Goal: Task Accomplishment & Management: Complete application form

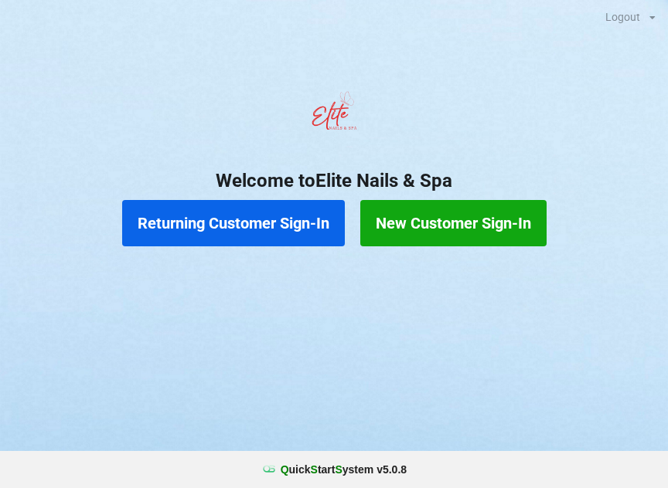
click at [243, 213] on button "Returning Customer Sign-In" at bounding box center [233, 223] width 223 height 46
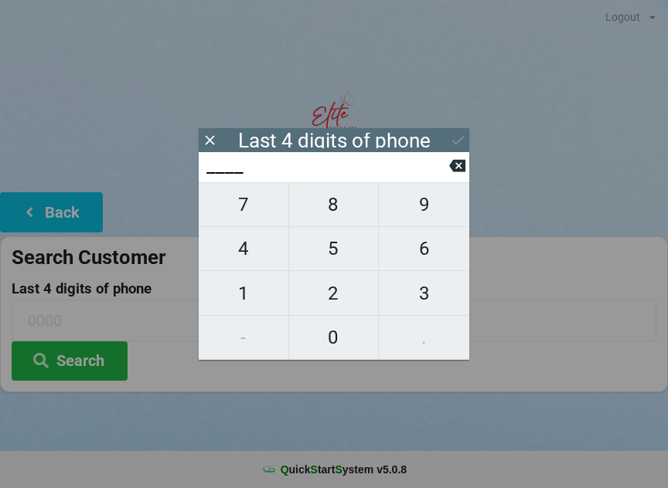
click at [332, 297] on span "2" at bounding box center [334, 293] width 90 height 32
type input "2___"
click at [243, 254] on span "4" at bounding box center [244, 249] width 90 height 32
type input "24__"
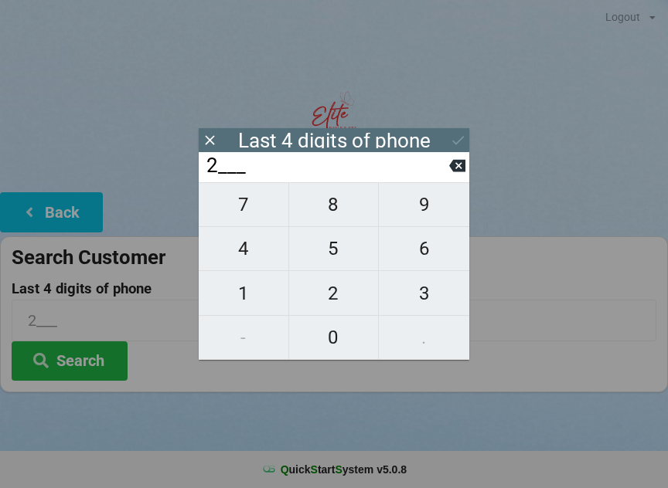
type input "24__"
click at [329, 210] on span "8" at bounding box center [334, 205] width 90 height 32
type input "248_"
click at [421, 304] on span "3" at bounding box center [424, 293] width 90 height 32
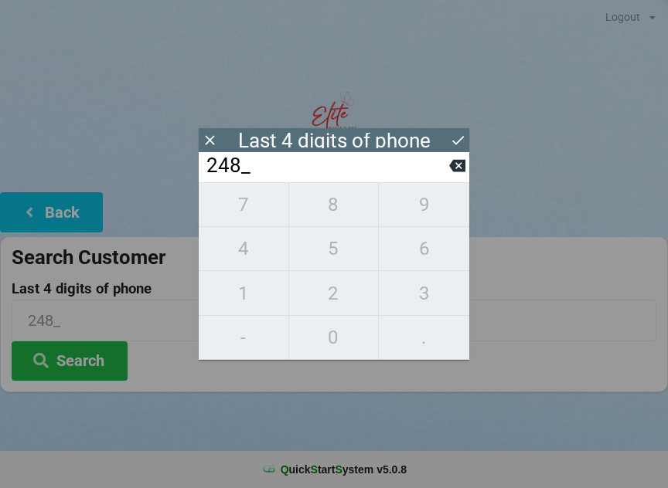
type input "2483"
click at [250, 258] on div "7 8 9 4 5 6 1 2 3 - 0 ." at bounding box center [334, 271] width 270 height 178
click at [347, 253] on div "7 8 9 4 5 6 1 2 3 - 0 ." at bounding box center [334, 271] width 270 height 178
click at [456, 166] on icon at bounding box center [457, 166] width 16 height 12
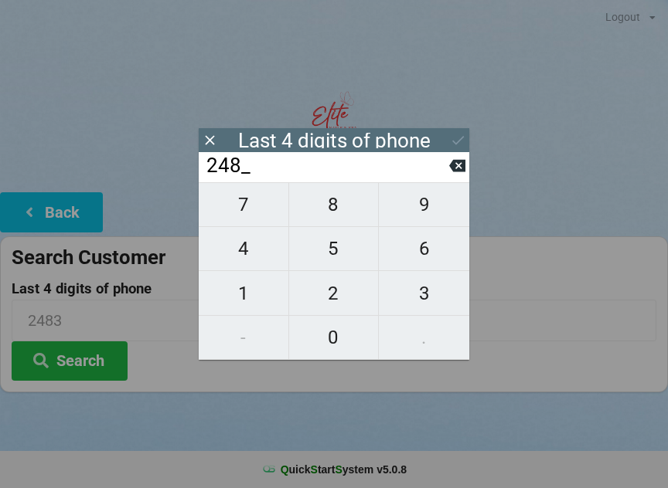
click at [450, 174] on icon at bounding box center [457, 166] width 16 height 16
click at [458, 171] on icon at bounding box center [457, 166] width 16 height 16
click at [448, 171] on input "2___" at bounding box center [327, 166] width 244 height 25
click at [458, 172] on icon at bounding box center [457, 166] width 16 height 16
click at [328, 212] on span "8" at bounding box center [334, 205] width 90 height 32
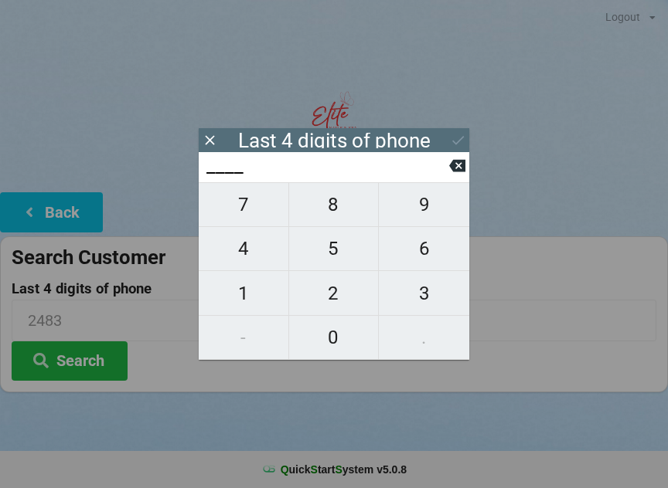
type input "8___"
click at [414, 255] on span "6" at bounding box center [424, 249] width 90 height 32
type input "86__"
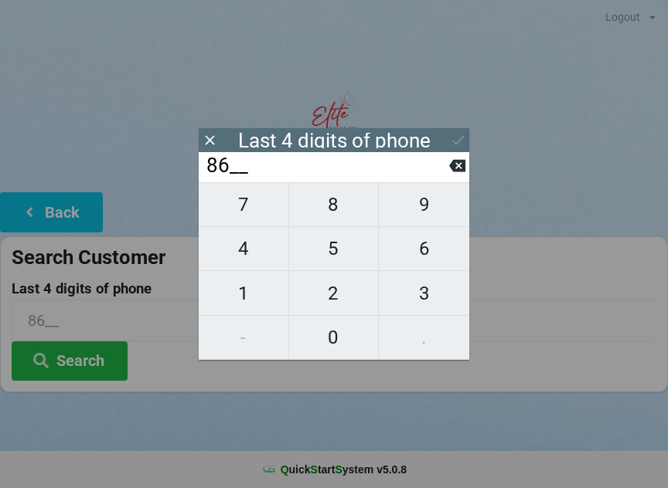
click at [330, 342] on span "0" at bounding box center [334, 337] width 90 height 32
type input "860_"
click at [242, 213] on span "7" at bounding box center [244, 205] width 90 height 32
type input "8607"
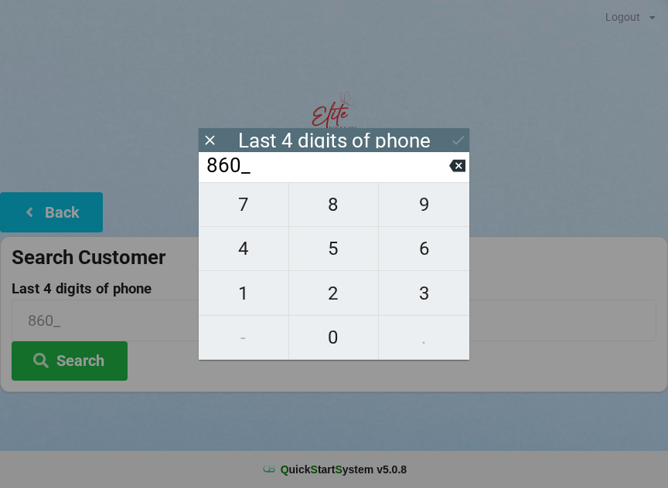
type input "8607"
click at [458, 138] on icon at bounding box center [458, 140] width 16 height 16
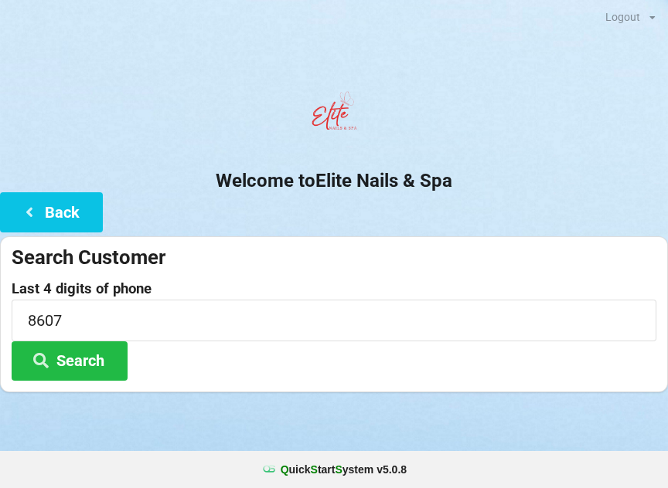
click at [104, 352] on button "Search" at bounding box center [70, 361] width 116 height 39
click at [38, 212] on icon at bounding box center [29, 211] width 19 height 13
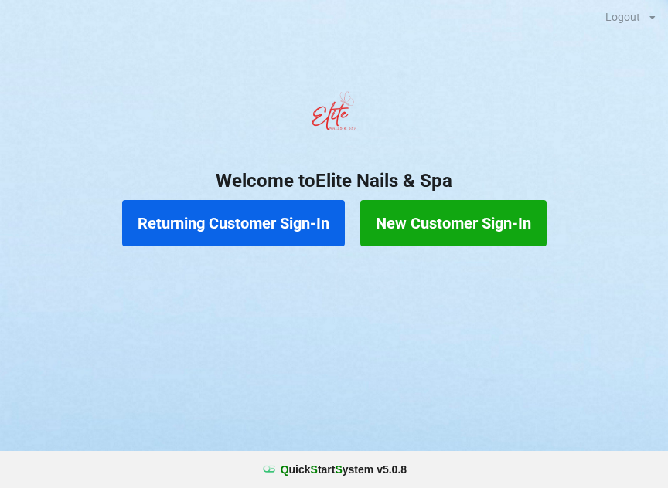
click at [476, 229] on button "New Customer Sign-In" at bounding box center [453, 223] width 186 height 46
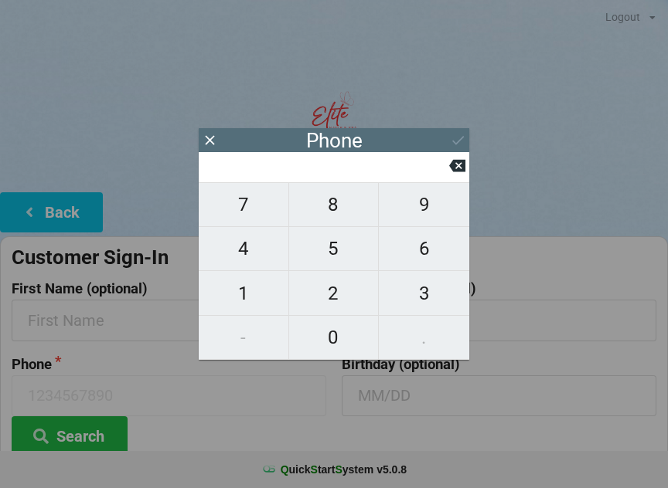
click at [328, 297] on span "2" at bounding box center [334, 293] width 90 height 32
type input "2"
click at [258, 257] on span "4" at bounding box center [244, 249] width 90 height 32
type input "24"
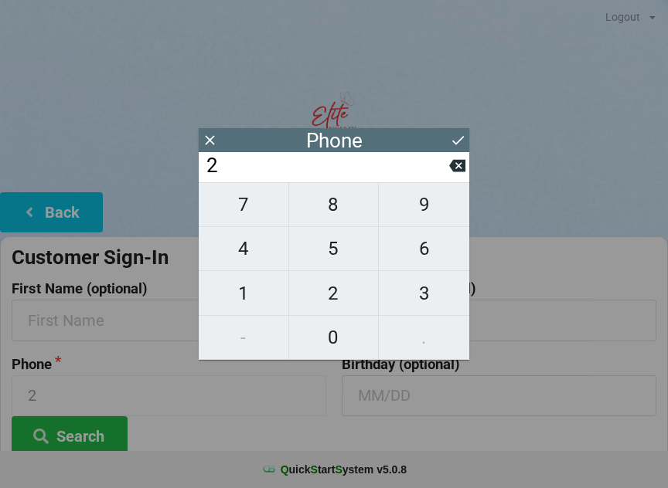
type input "24"
click at [339, 205] on span "8" at bounding box center [334, 205] width 90 height 32
type input "248"
click at [340, 293] on span "2" at bounding box center [334, 293] width 90 height 32
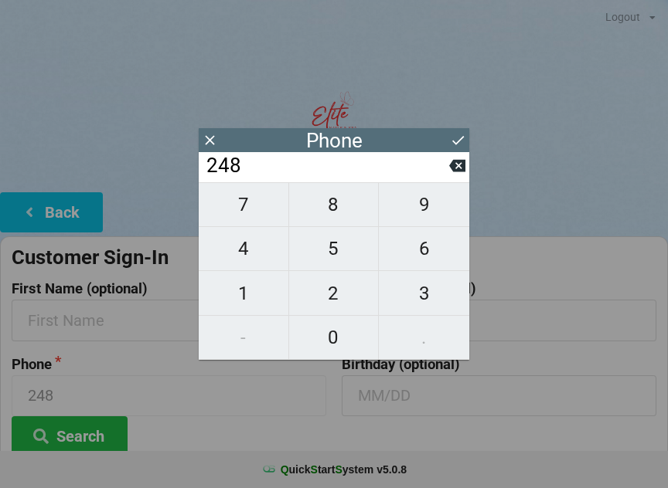
type input "2482"
click at [461, 167] on icon at bounding box center [457, 166] width 16 height 12
click at [416, 303] on span "3" at bounding box center [424, 293] width 90 height 32
type input "2483"
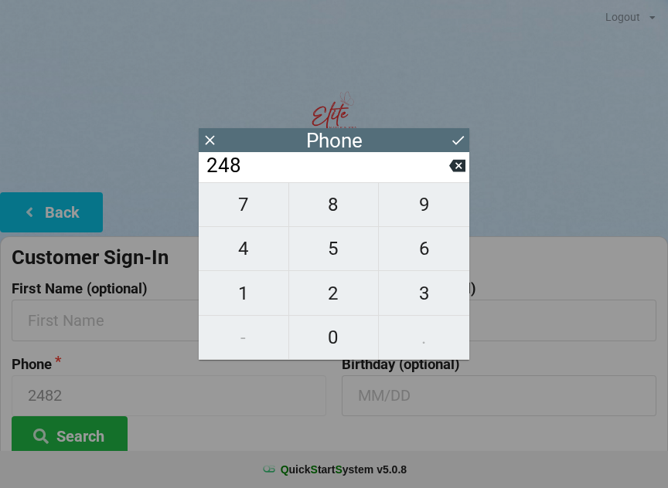
type input "2483"
click at [257, 256] on span "4" at bounding box center [244, 249] width 90 height 32
type input "24834"
click at [342, 259] on span "5" at bounding box center [334, 249] width 90 height 32
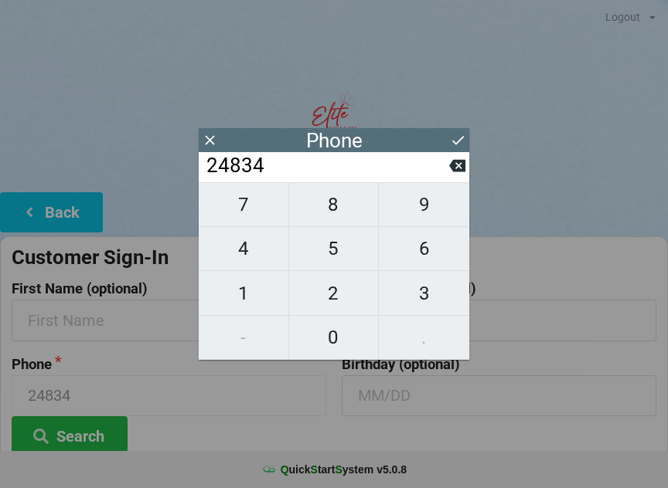
type input "248345"
click at [334, 206] on span "8" at bounding box center [334, 205] width 90 height 32
type input "2483458"
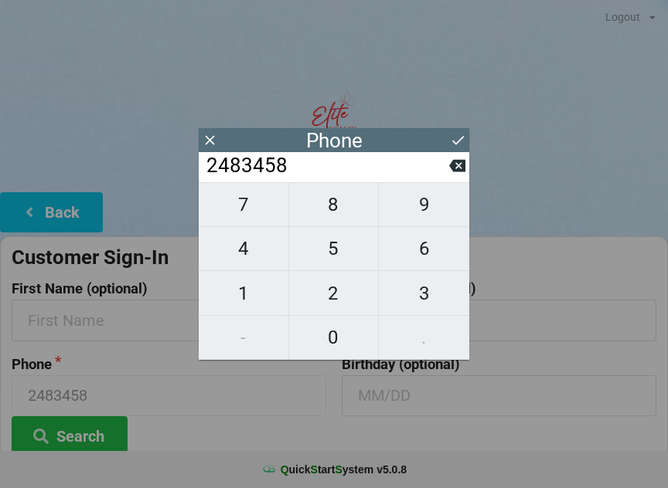
click at [421, 261] on span "6" at bounding box center [424, 249] width 90 height 32
type input "24834586"
click at [342, 340] on span "0" at bounding box center [334, 337] width 90 height 32
type input "248345860"
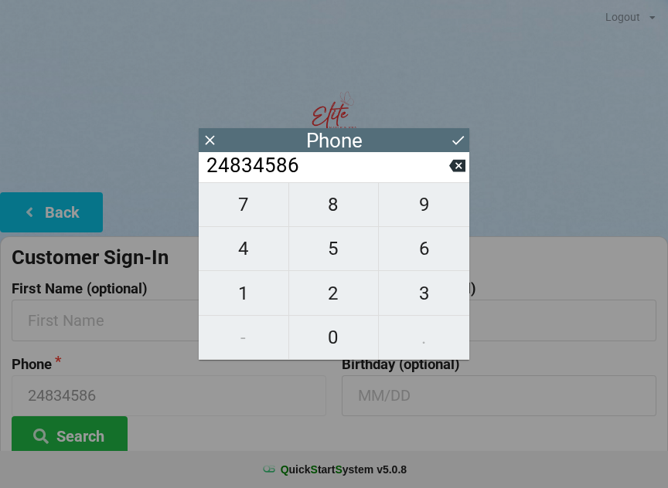
type input "248345860"
click at [250, 220] on span "7" at bounding box center [244, 205] width 90 height 32
type input "2483458607"
click at [460, 138] on icon at bounding box center [458, 140] width 16 height 16
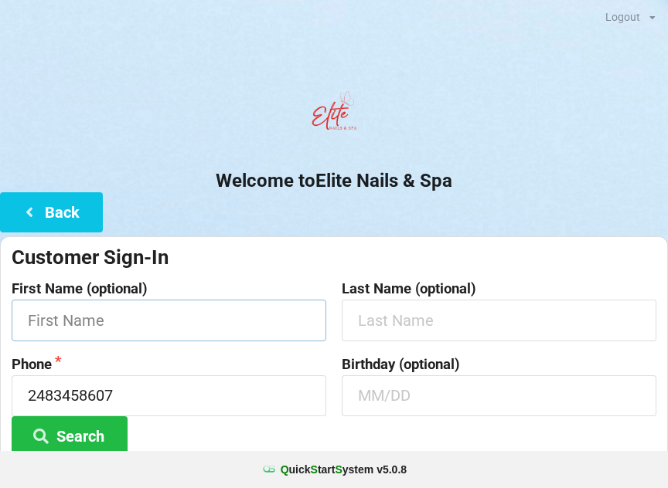
click at [260, 324] on input "text" at bounding box center [169, 320] width 314 height 41
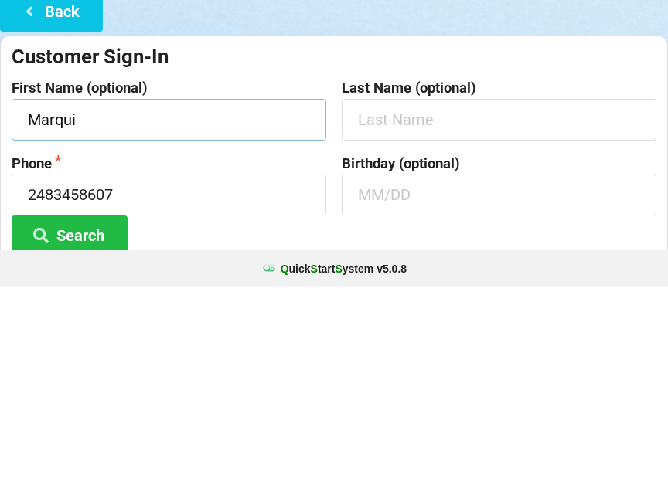
type input "Marqui"
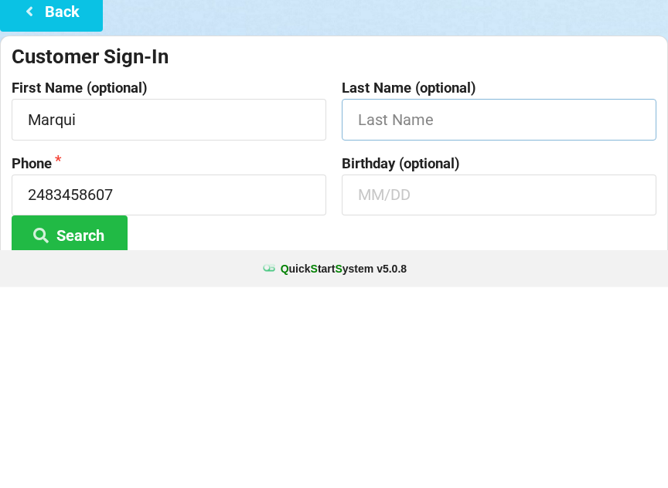
click at [402, 300] on input "text" at bounding box center [499, 320] width 314 height 41
type input "[PERSON_NAME]"
click at [117, 416] on button "Search" at bounding box center [70, 435] width 116 height 39
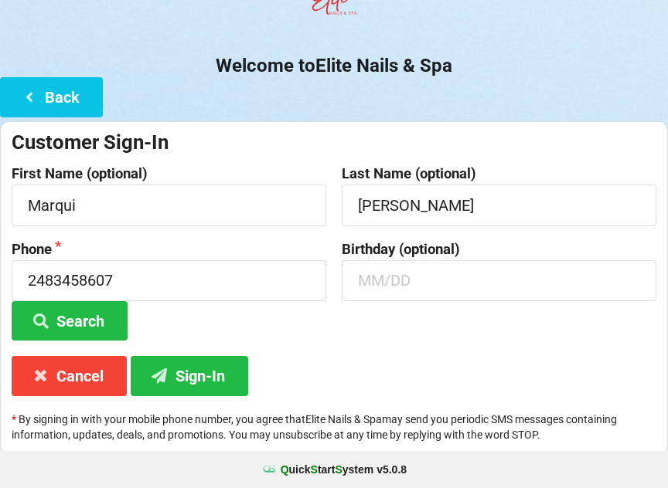
click at [99, 321] on button "Search" at bounding box center [70, 320] width 116 height 39
click at [212, 377] on button "Sign-In" at bounding box center [189, 375] width 117 height 39
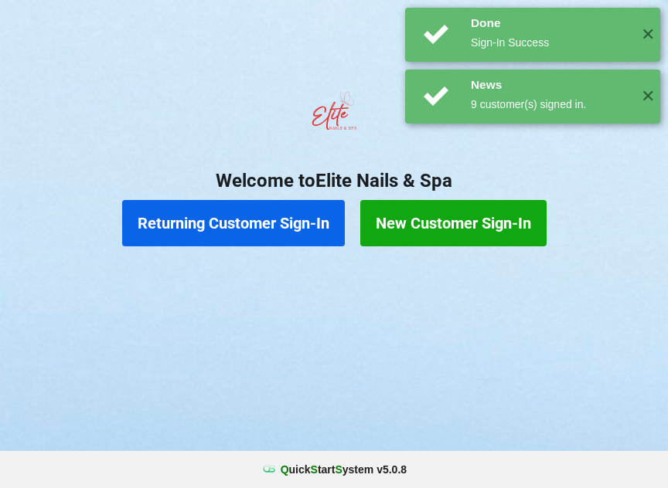
scroll to position [0, 0]
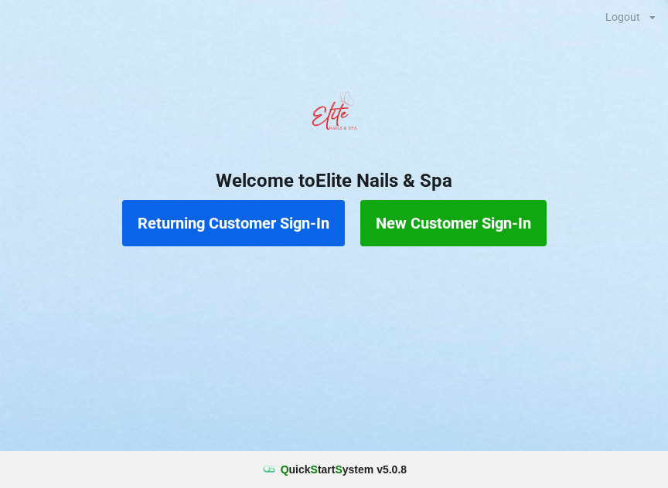
click at [246, 220] on button "Returning Customer Sign-In" at bounding box center [233, 223] width 223 height 46
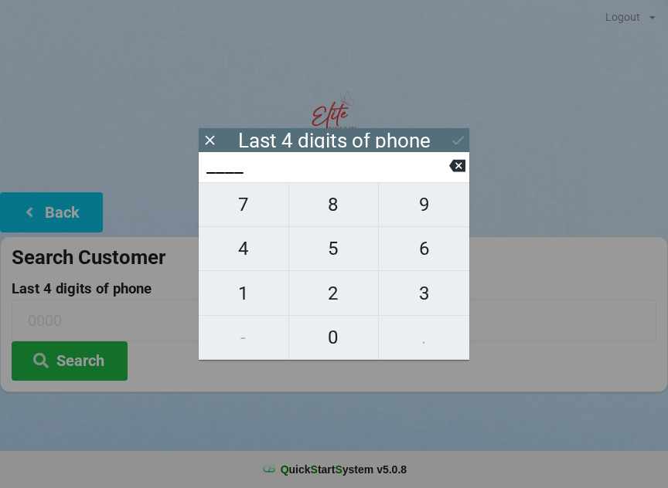
click at [424, 211] on span "9" at bounding box center [424, 205] width 90 height 32
type input "9___"
click at [260, 210] on span "7" at bounding box center [244, 205] width 90 height 32
type input "97__"
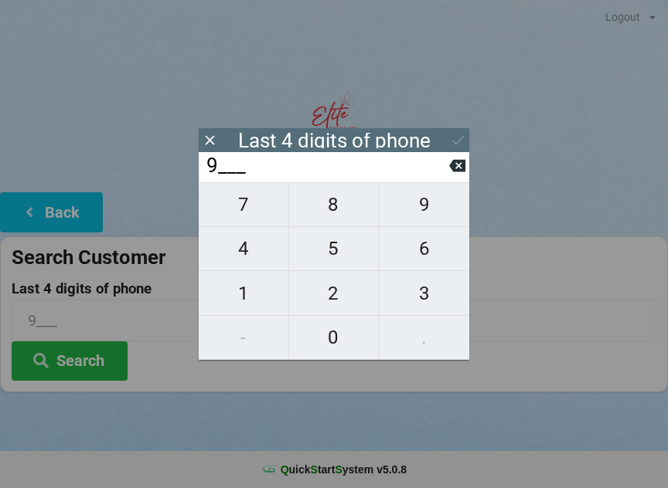
type input "97__"
click at [419, 202] on span "9" at bounding box center [424, 205] width 90 height 32
type input "979_"
click at [238, 265] on span "4" at bounding box center [244, 249] width 90 height 32
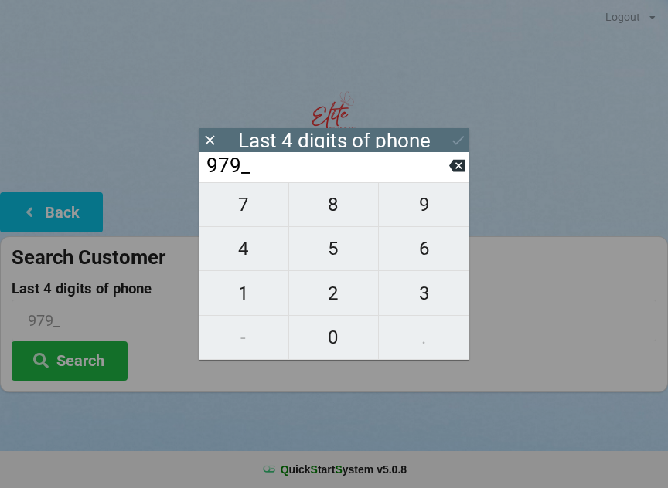
type input "9794"
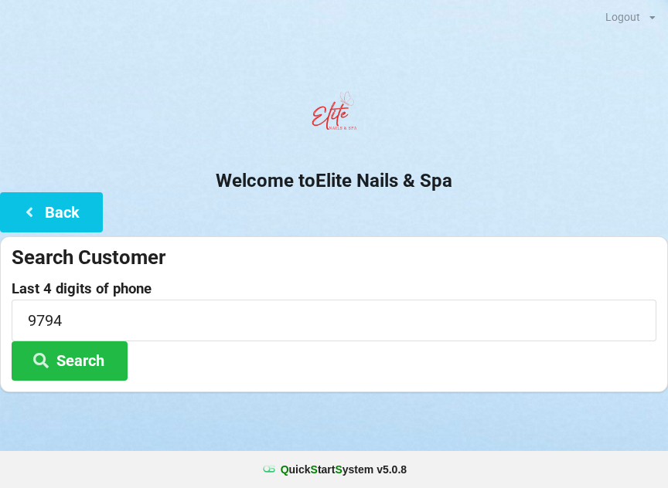
click at [417, 80] on div "Sign-In Welcome to Elite Nails & Spa Back Search Customer Last 4 digits of phon…" at bounding box center [334, 217] width 668 height 350
click at [80, 362] on button "Search" at bounding box center [70, 361] width 116 height 39
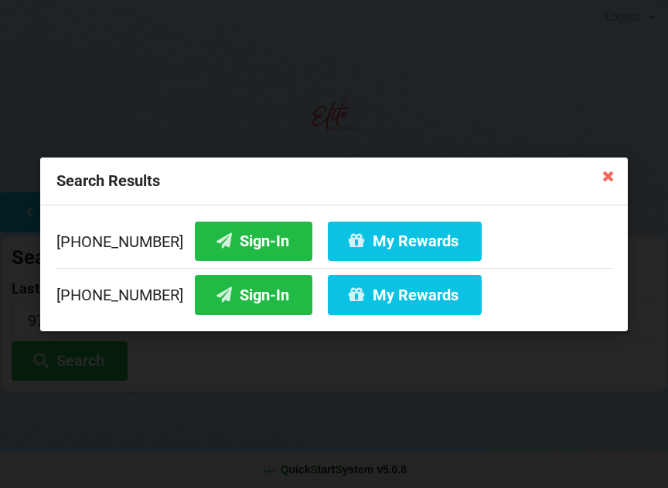
click at [254, 294] on button "Sign-In" at bounding box center [253, 294] width 117 height 39
